Goal: Task Accomplishment & Management: Manage account settings

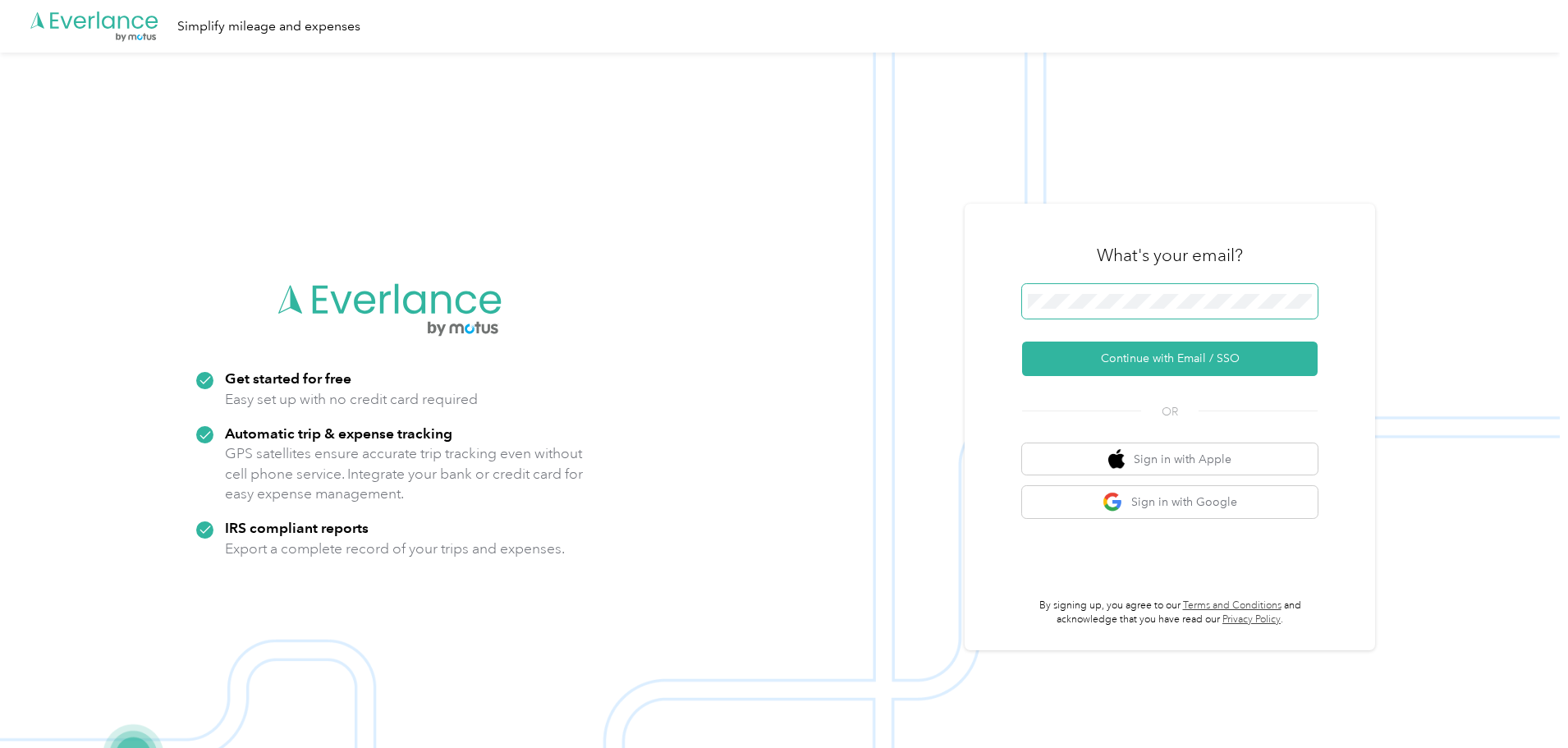
click at [1078, 291] on span at bounding box center [1170, 301] width 295 height 34
click at [1177, 351] on button "Continue with Email / SSO" at bounding box center [1170, 359] width 295 height 34
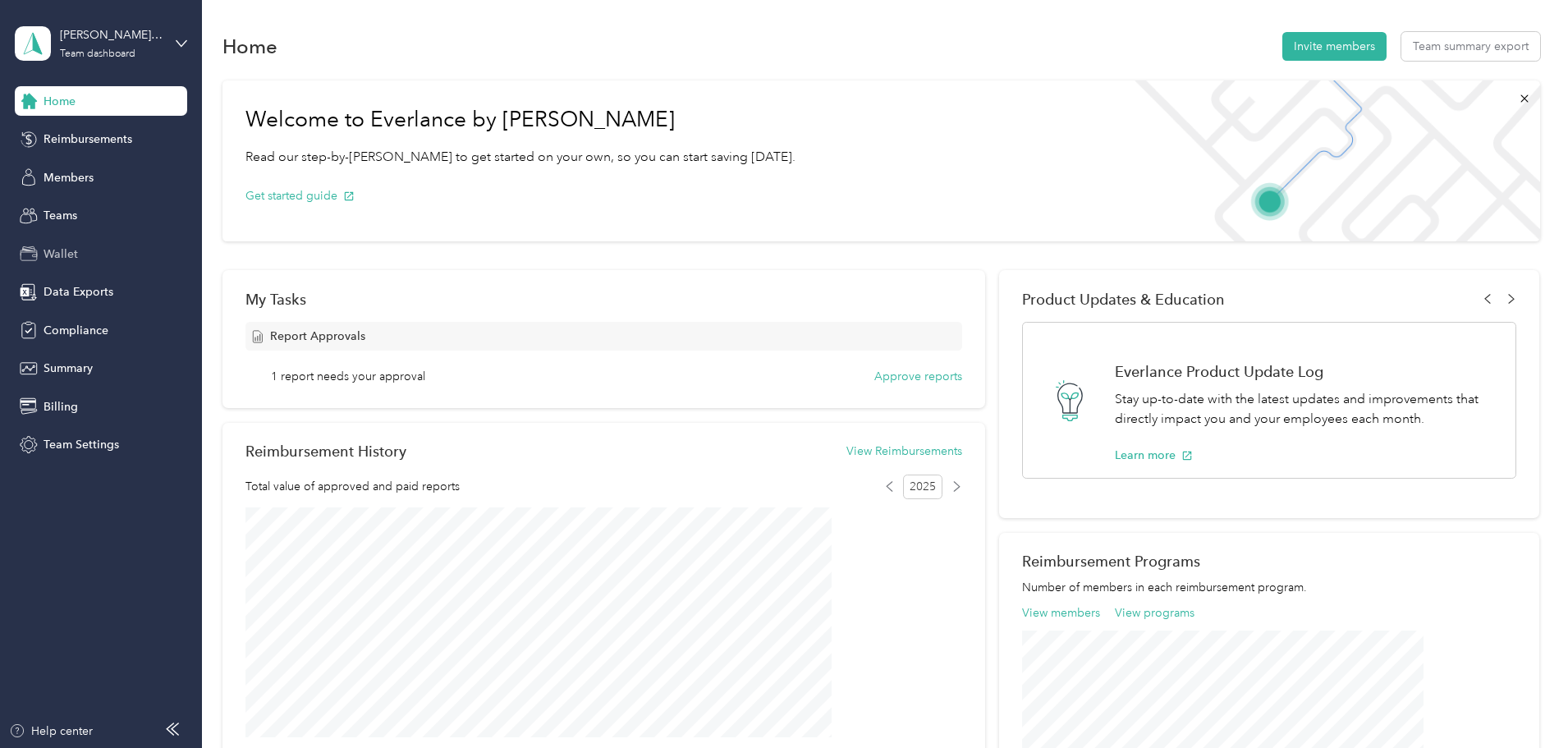
click at [84, 256] on div "Wallet" at bounding box center [100, 253] width 172 height 30
